Goal: Information Seeking & Learning: Check status

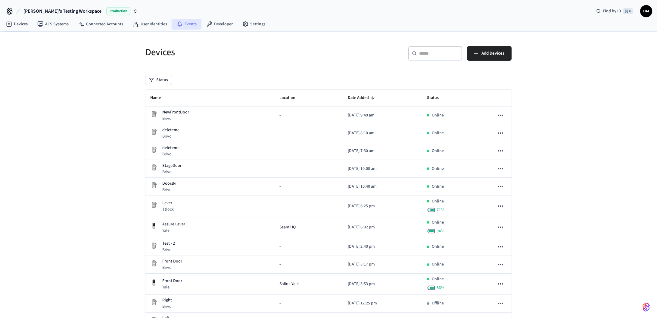
click at [187, 22] on link "Events" at bounding box center [187, 24] width 30 height 11
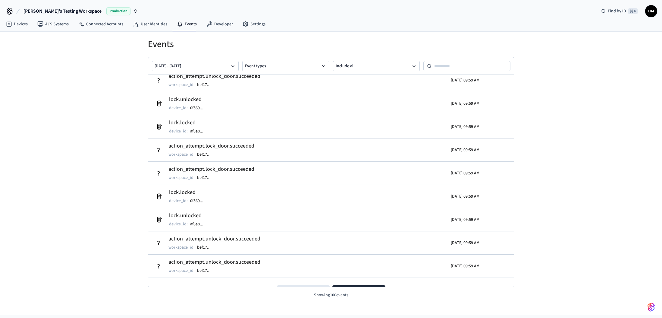
scroll to position [2125, 0]
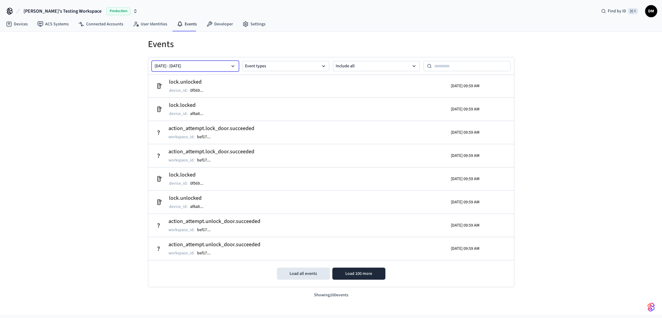
click at [196, 68] on button "[DATE] - [DATE]" at bounding box center [195, 66] width 87 height 10
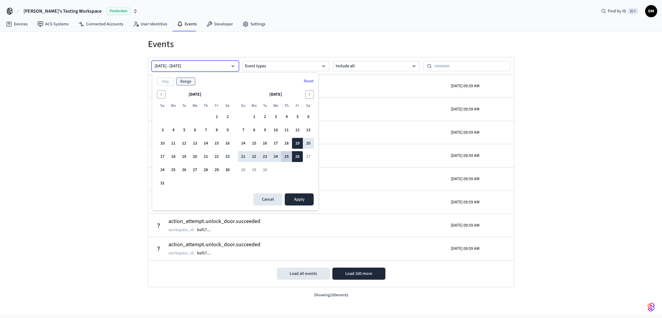
click at [288, 155] on button "25" at bounding box center [286, 156] width 11 height 11
click at [297, 142] on button "19" at bounding box center [297, 143] width 11 height 11
click at [284, 154] on button "25" at bounding box center [286, 156] width 11 height 11
click at [288, 155] on button "25" at bounding box center [286, 156] width 11 height 11
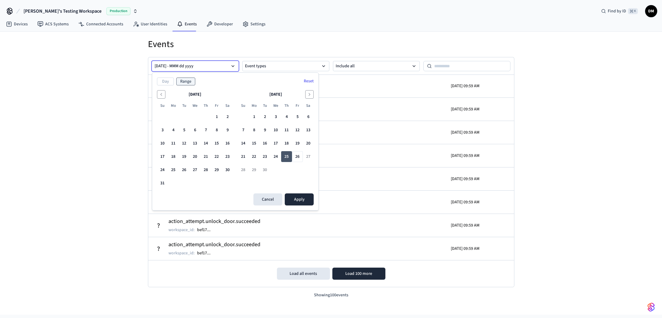
click at [288, 155] on button "25" at bounding box center [286, 156] width 11 height 11
click at [201, 65] on button "[DATE] - MMM dd yyyy" at bounding box center [195, 66] width 87 height 10
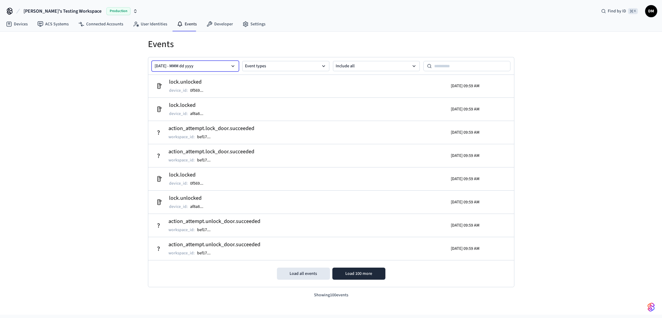
click at [213, 63] on button "[DATE] - MMM dd yyyy" at bounding box center [195, 66] width 87 height 10
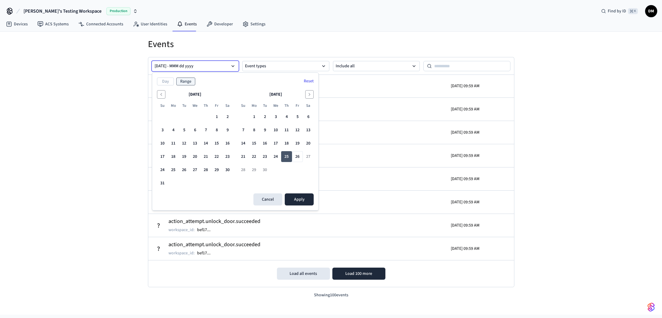
click at [288, 161] on button "25" at bounding box center [286, 156] width 11 height 11
click at [288, 160] on button "25" at bounding box center [286, 156] width 11 height 11
click at [295, 159] on button "26" at bounding box center [297, 156] width 11 height 11
click at [287, 158] on button "25" at bounding box center [286, 156] width 11 height 11
click at [170, 82] on button "Day" at bounding box center [165, 81] width 17 height 8
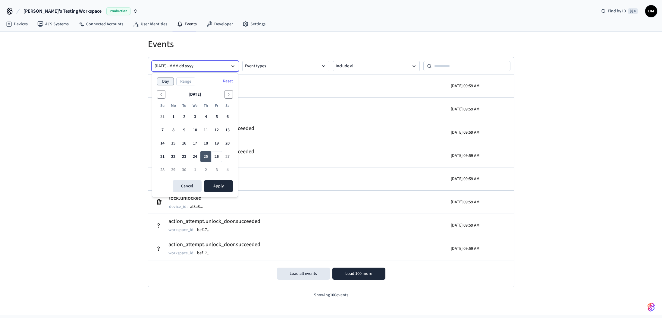
click at [203, 152] on button "25" at bounding box center [205, 156] width 11 height 11
click at [221, 184] on button "Apply" at bounding box center [218, 186] width 29 height 12
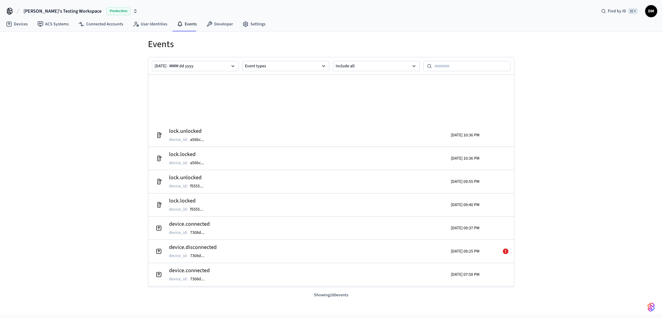
scroll to position [365, 0]
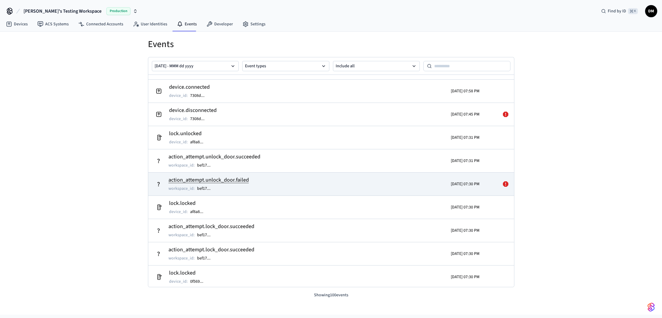
click at [393, 187] on div "[DATE] 07:30 PM" at bounding box center [435, 183] width 89 height 17
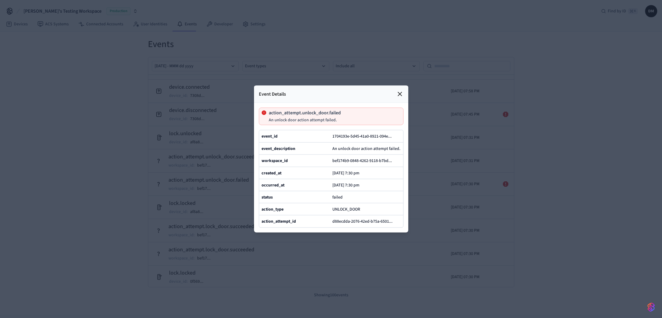
click at [398, 92] on icon at bounding box center [400, 94] width 4 height 4
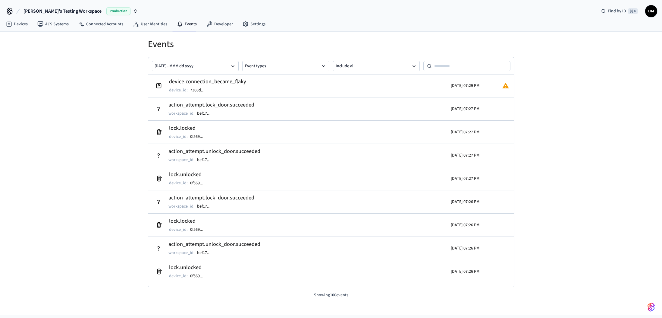
scroll to position [933, 0]
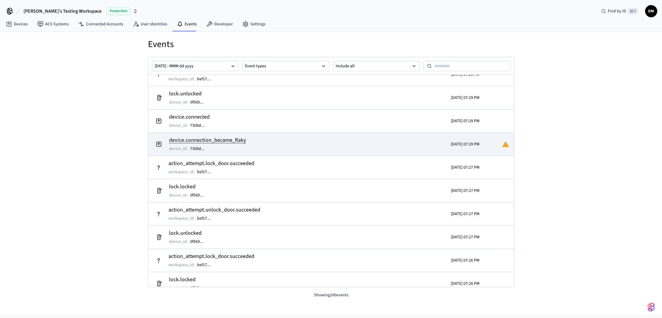
click at [383, 149] on td "device.connection_became_flaky device_id : 7308d ..." at bounding box center [271, 144] width 237 height 17
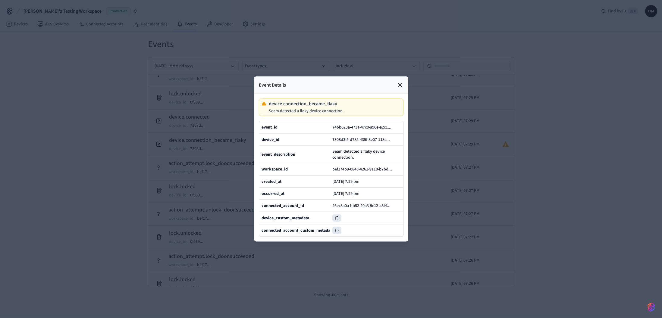
click at [401, 81] on icon at bounding box center [399, 84] width 7 height 7
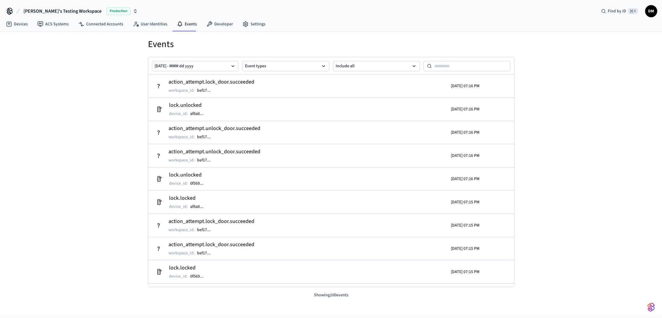
scroll to position [2120, 0]
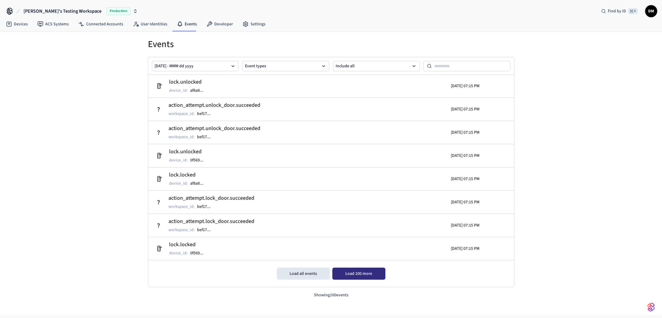
click at [380, 276] on button "Load 100 more" at bounding box center [358, 273] width 53 height 12
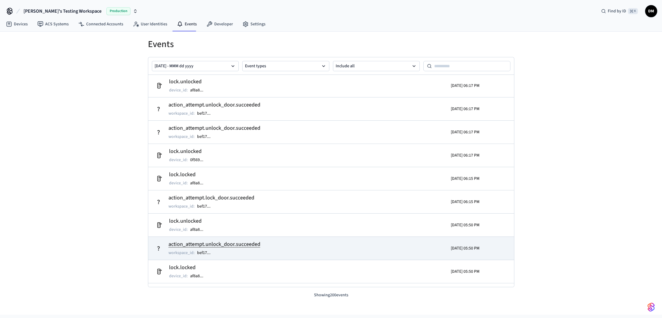
scroll to position [3132, 0]
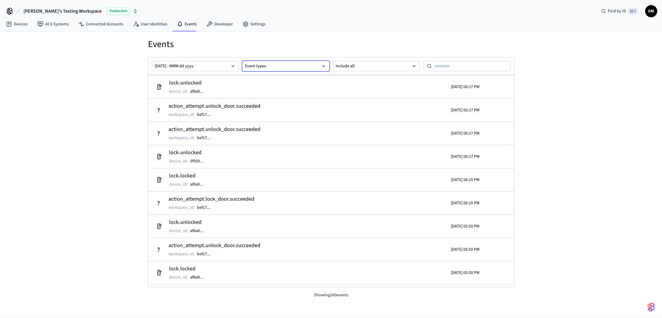
click at [319, 65] on button "Event types" at bounding box center [285, 66] width 87 height 10
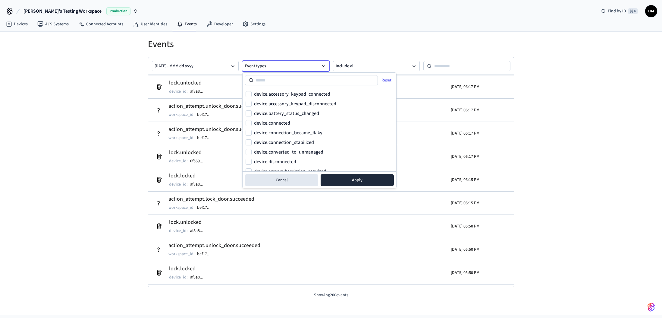
click at [319, 65] on button "Event types" at bounding box center [285, 66] width 87 height 10
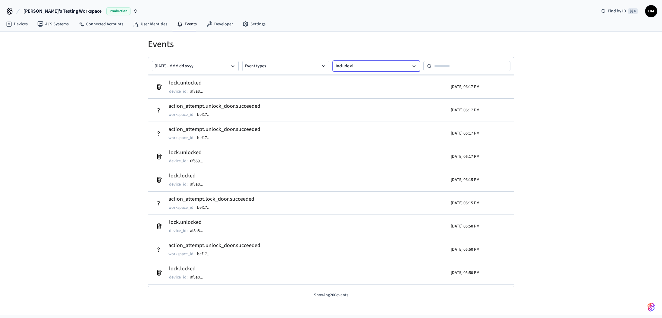
click at [349, 67] on button "Include all" at bounding box center [376, 66] width 87 height 10
click at [349, 66] on button "Include all" at bounding box center [376, 66] width 87 height 10
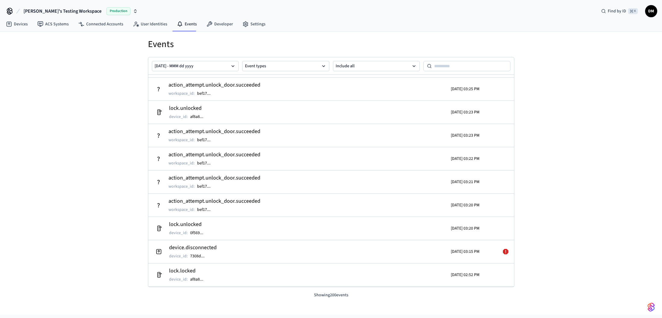
scroll to position [4426, 0]
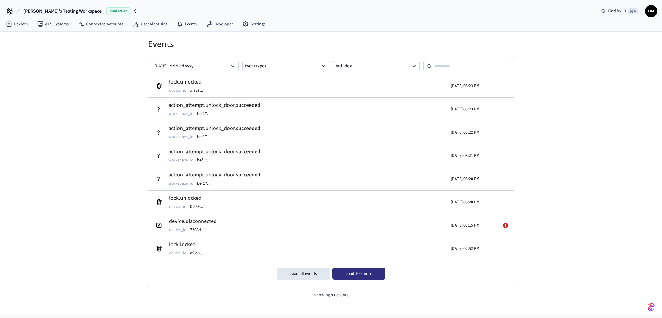
click at [342, 271] on button "Load 100 more" at bounding box center [358, 273] width 53 height 12
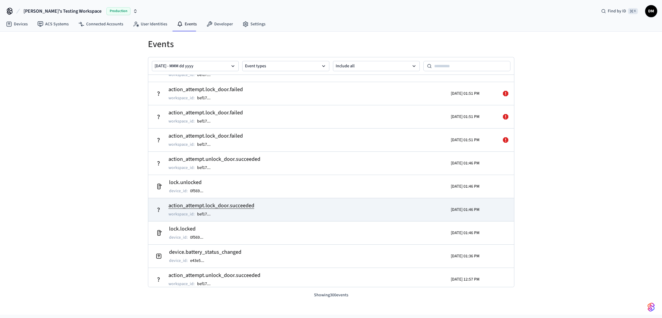
scroll to position [5586, 0]
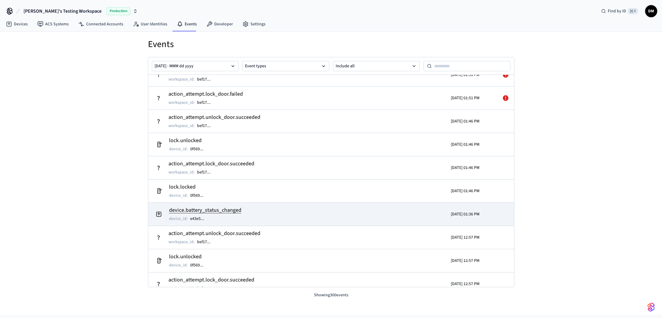
click at [354, 215] on td "device.battery_status_changed device_id : e43e5 ..." at bounding box center [271, 214] width 237 height 17
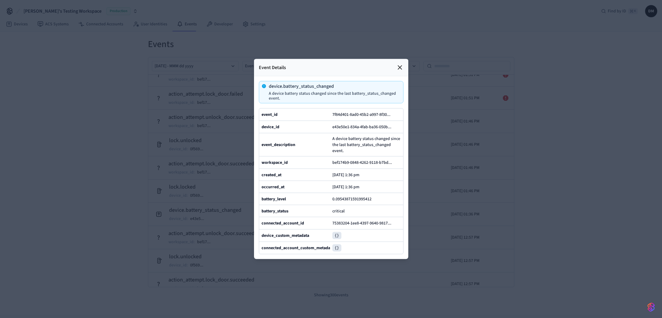
click at [400, 66] on icon at bounding box center [400, 68] width 4 height 4
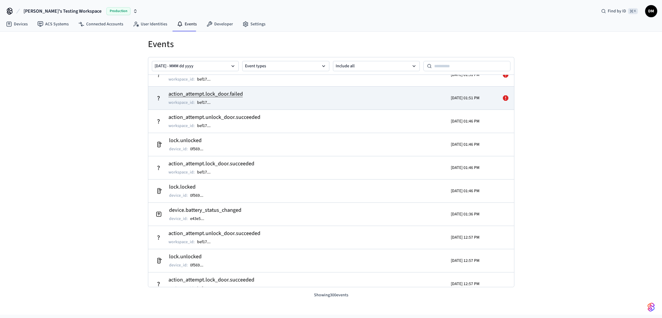
click at [256, 96] on td "action_attempt.lock_door.failed workspace_id : bef17 ..." at bounding box center [271, 97] width 237 height 17
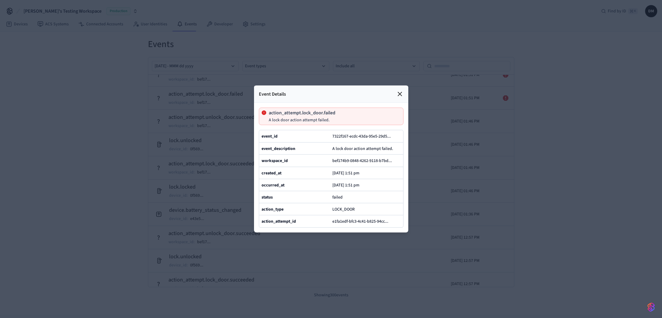
click at [400, 90] on icon at bounding box center [399, 93] width 7 height 7
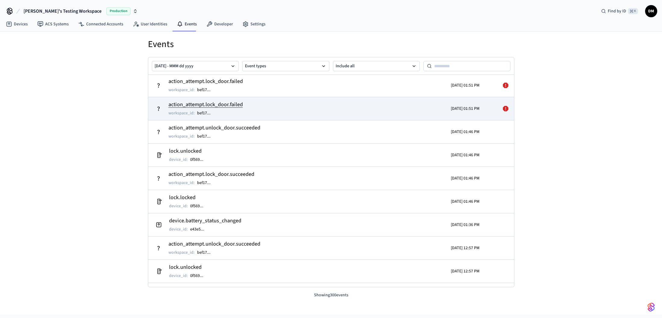
scroll to position [5567, 0]
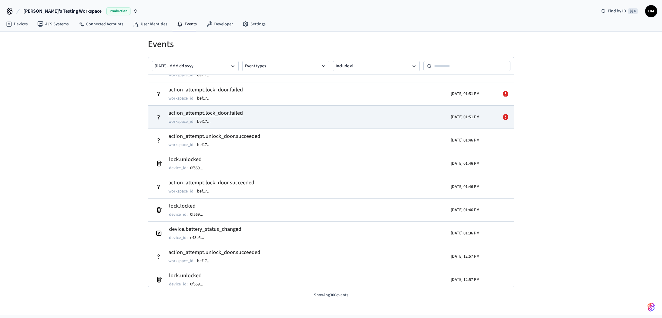
click at [266, 119] on td "action_attempt.lock_door.failed workspace_id : bef17 ..." at bounding box center [271, 116] width 237 height 17
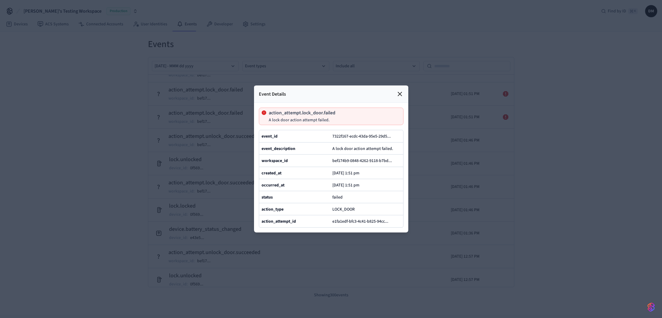
click at [400, 90] on icon at bounding box center [399, 93] width 7 height 7
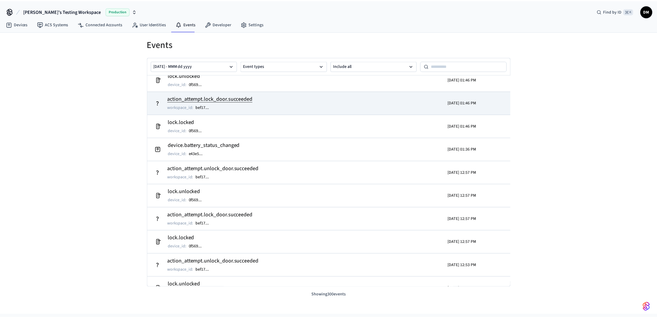
scroll to position [5654, 0]
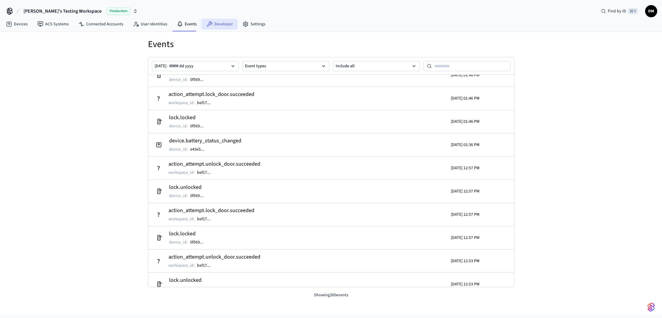
click at [218, 27] on link "Developer" at bounding box center [220, 24] width 36 height 11
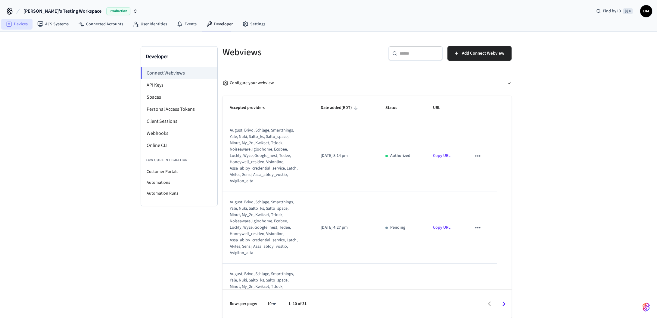
click at [16, 24] on link "Devices" at bounding box center [16, 24] width 31 height 11
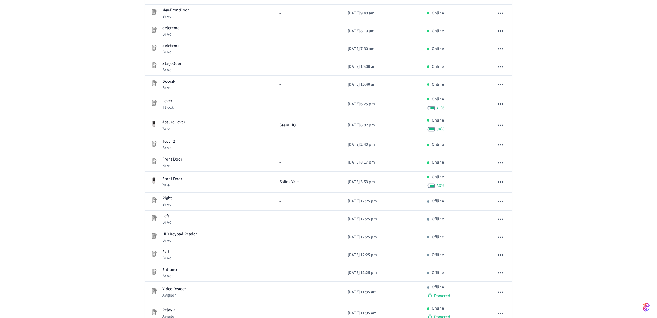
scroll to position [102, 0]
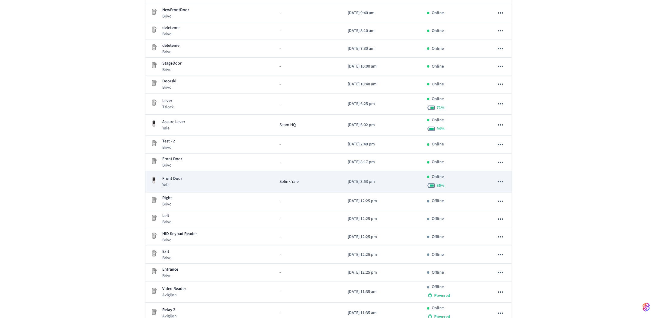
click at [188, 178] on div "Front Door Yale" at bounding box center [210, 181] width 120 height 12
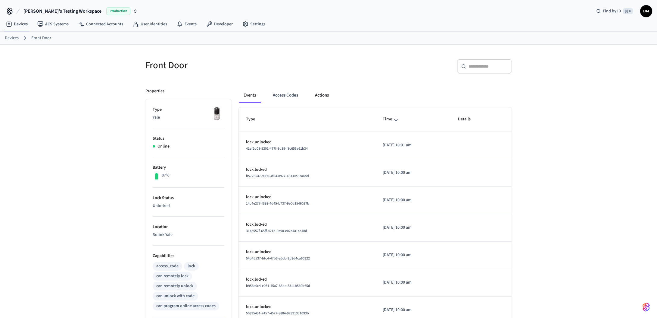
click at [325, 92] on button "Actions" at bounding box center [322, 95] width 24 height 14
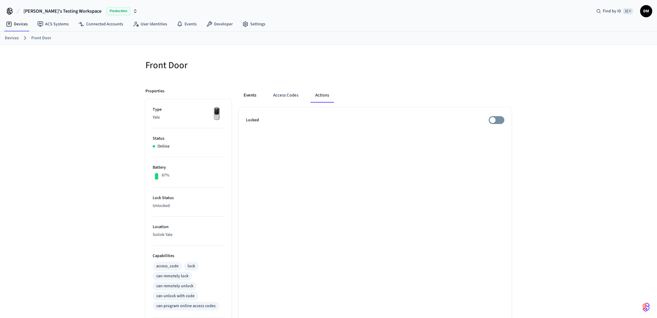
click at [256, 95] on button "Events" at bounding box center [250, 95] width 22 height 14
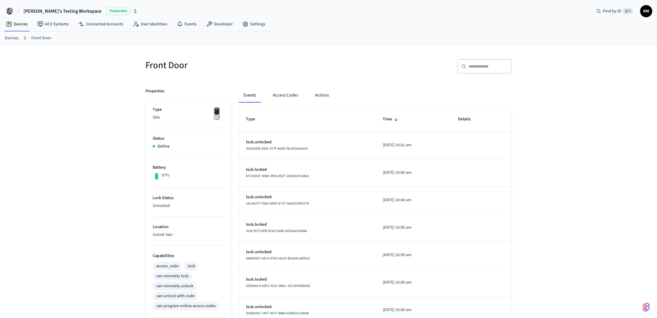
scroll to position [129, 0]
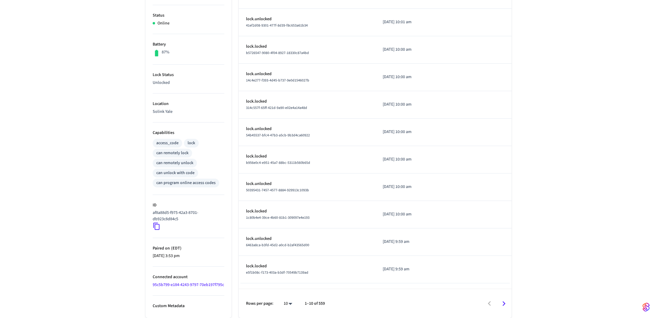
click at [501, 302] on icon "Go to next page" at bounding box center [504, 303] width 9 height 9
click at [508, 302] on icon "Go to next page" at bounding box center [504, 303] width 9 height 9
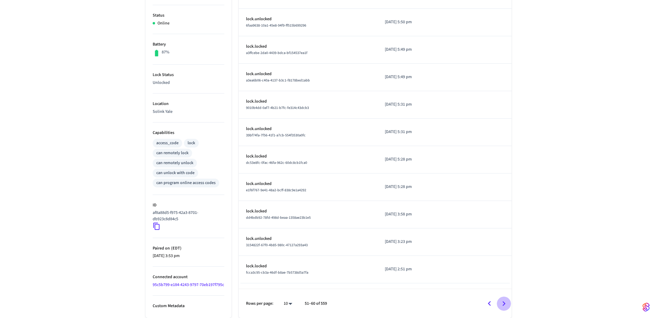
click at [508, 302] on icon "Go to next page" at bounding box center [504, 303] width 9 height 9
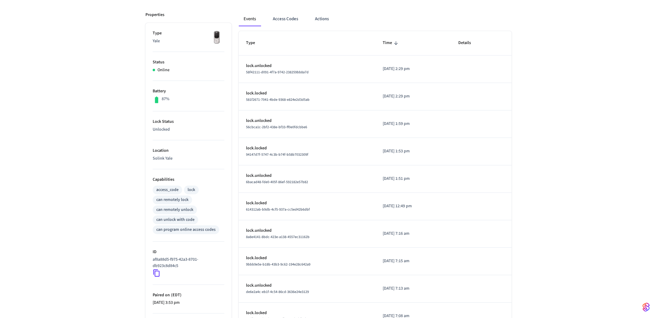
scroll to position [76, 0]
click at [277, 177] on p "lock.unlocked" at bounding box center [307, 176] width 122 height 6
click at [259, 176] on p "lock.unlocked" at bounding box center [307, 176] width 122 height 6
click at [260, 184] on span "6bacad48-fde0-405f-86ef-592182e57b82" at bounding box center [277, 182] width 62 height 5
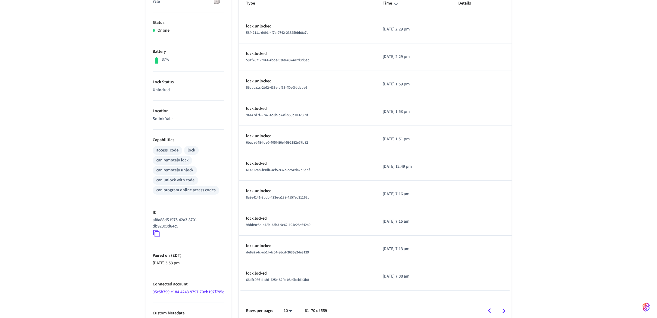
scroll to position [119, 0]
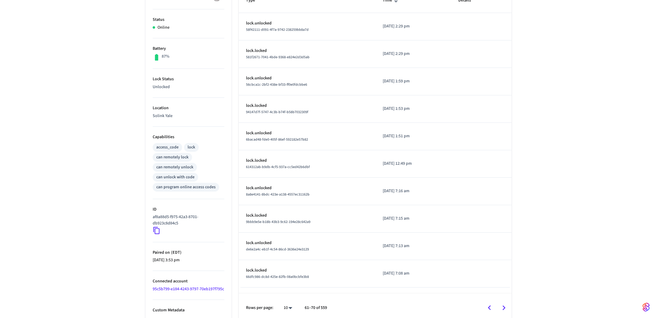
click at [265, 134] on p "lock.unlocked" at bounding box center [307, 133] width 122 height 6
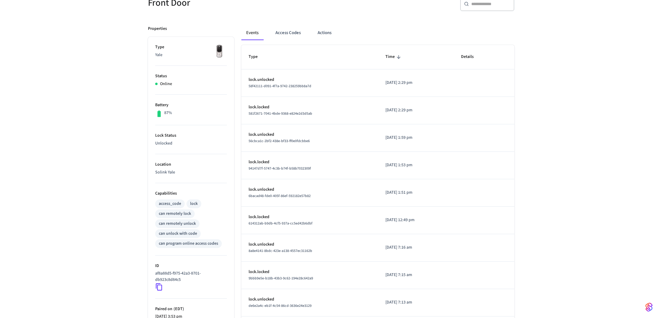
scroll to position [0, 0]
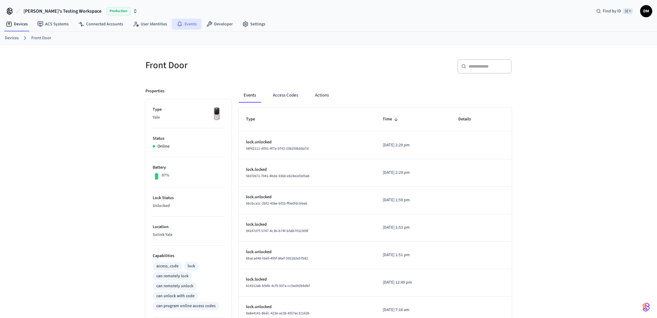
click at [182, 24] on link "Events" at bounding box center [187, 24] width 30 height 11
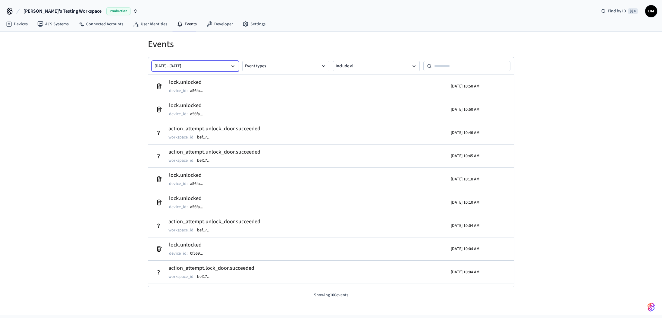
click at [215, 67] on button "[DATE] - [DATE]" at bounding box center [195, 66] width 87 height 10
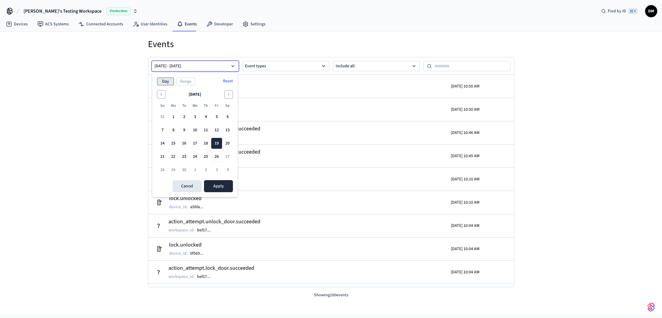
click at [165, 82] on button "Day" at bounding box center [165, 81] width 17 height 8
click at [206, 156] on button "25" at bounding box center [205, 156] width 11 height 11
click at [213, 188] on button "Apply" at bounding box center [218, 186] width 29 height 12
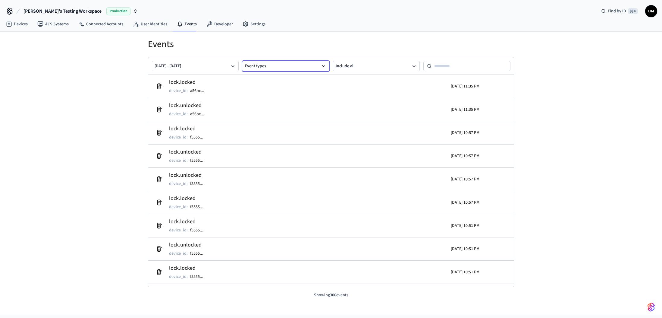
click at [305, 61] on button "Event types" at bounding box center [285, 66] width 87 height 10
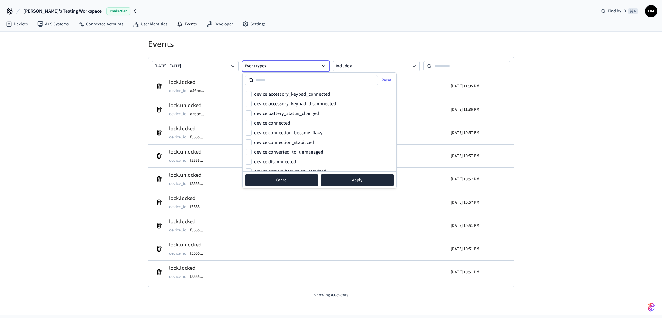
click at [293, 182] on button "Cancel" at bounding box center [281, 180] width 73 height 12
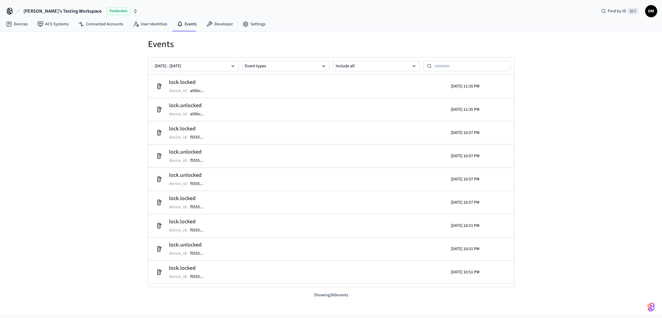
click at [284, 69] on button "Event types" at bounding box center [285, 66] width 87 height 10
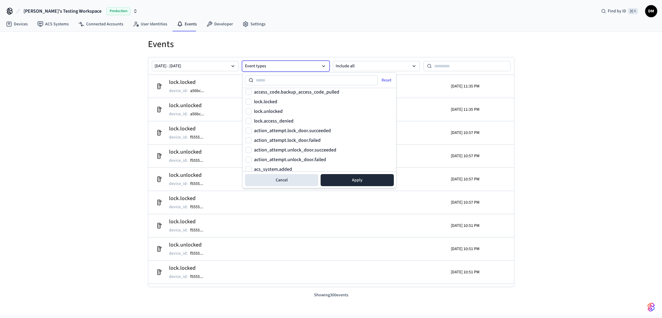
scroll to position [403, 0]
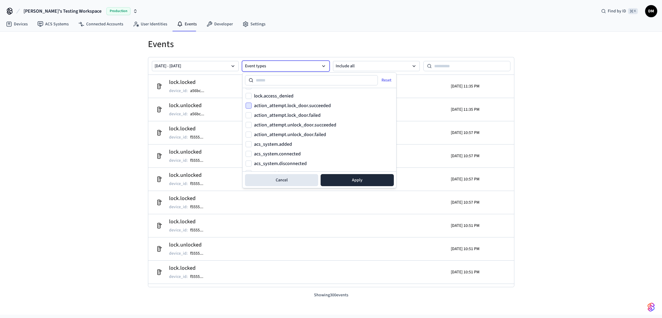
click at [246, 107] on button "action_attempt.lock_door.succeeded" at bounding box center [249, 105] width 6 height 6
click at [246, 114] on button "action_attempt.lock_door.failed" at bounding box center [249, 115] width 6 height 6
type button "on"
click at [248, 124] on button "action_attempt.unlock_door.succeeded" at bounding box center [249, 125] width 6 height 6
click at [248, 133] on button "action_attempt.unlock_door.failed" at bounding box center [249, 134] width 6 height 6
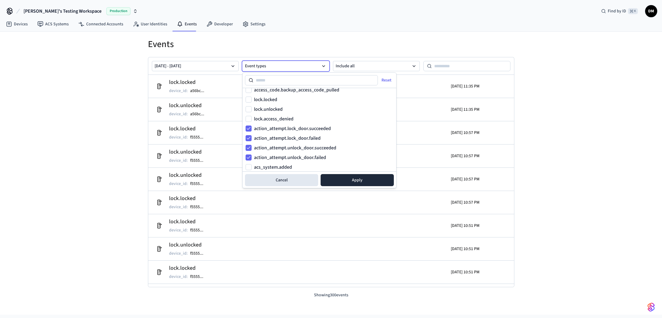
scroll to position [379, 0]
click at [246, 100] on button "lock.locked" at bounding box center [249, 101] width 6 height 6
click at [247, 108] on button "lock.unlocked" at bounding box center [249, 110] width 6 height 6
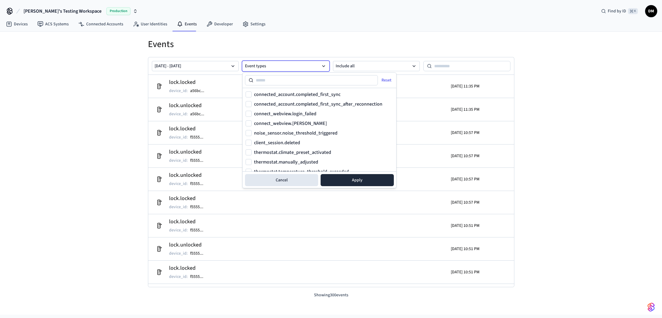
scroll to position [758, 0]
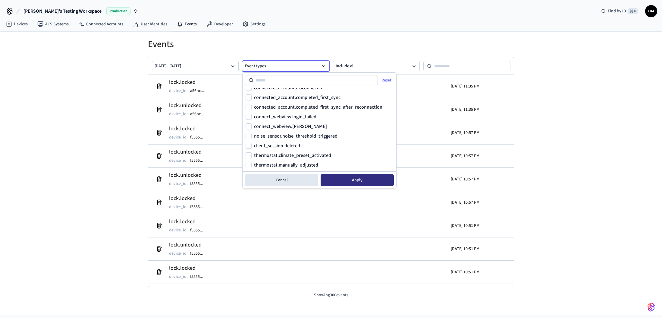
click at [364, 185] on button "Apply" at bounding box center [357, 180] width 73 height 12
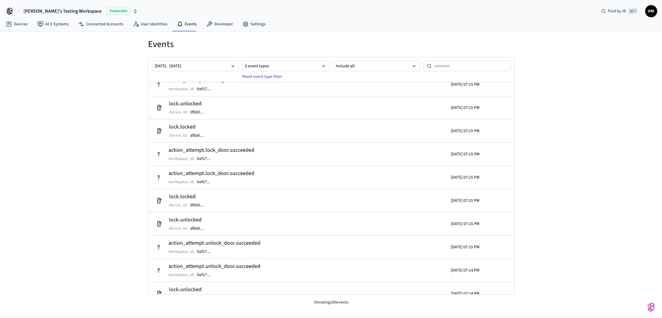
scroll to position [2123, 0]
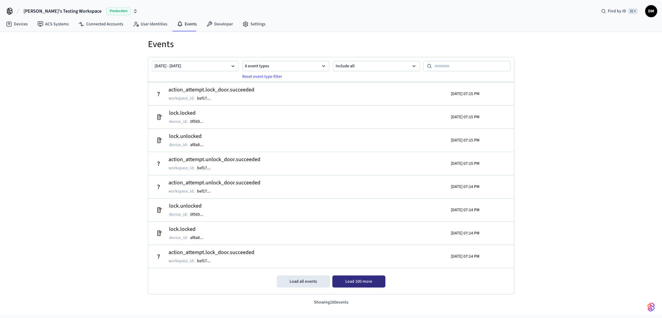
click at [344, 285] on button "Load 100 more" at bounding box center [358, 281] width 53 height 12
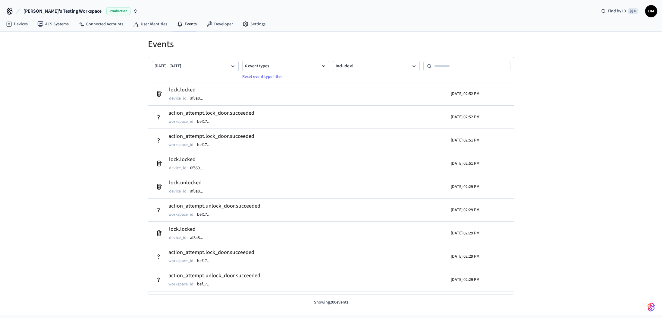
scroll to position [4428, 0]
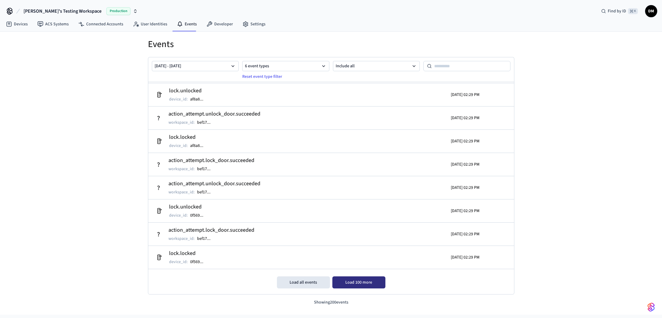
click at [360, 279] on button "Load 100 more" at bounding box center [358, 282] width 53 height 12
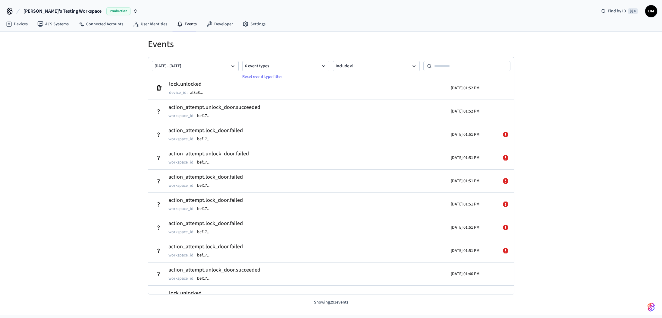
scroll to position [5167, 0]
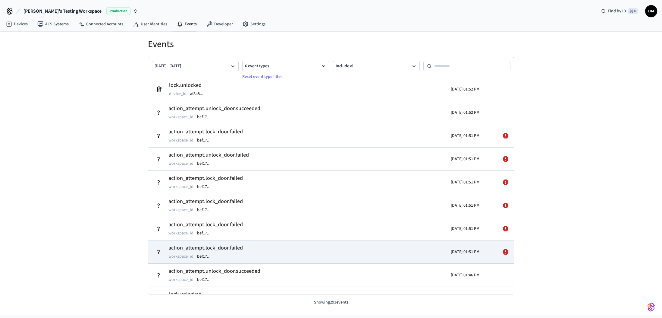
click at [189, 249] on h2 "action_attempt.lock_door.failed" at bounding box center [205, 247] width 74 height 8
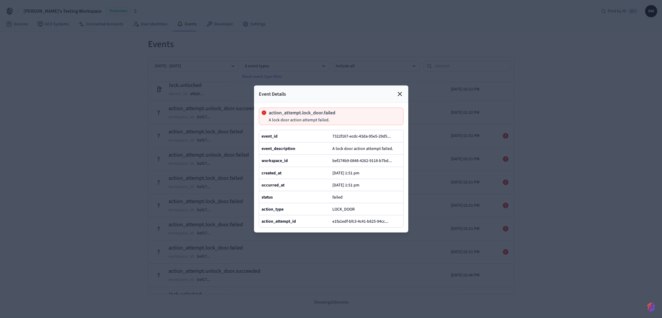
click at [402, 90] on icon at bounding box center [399, 93] width 7 height 7
